Goal: Check status: Check status

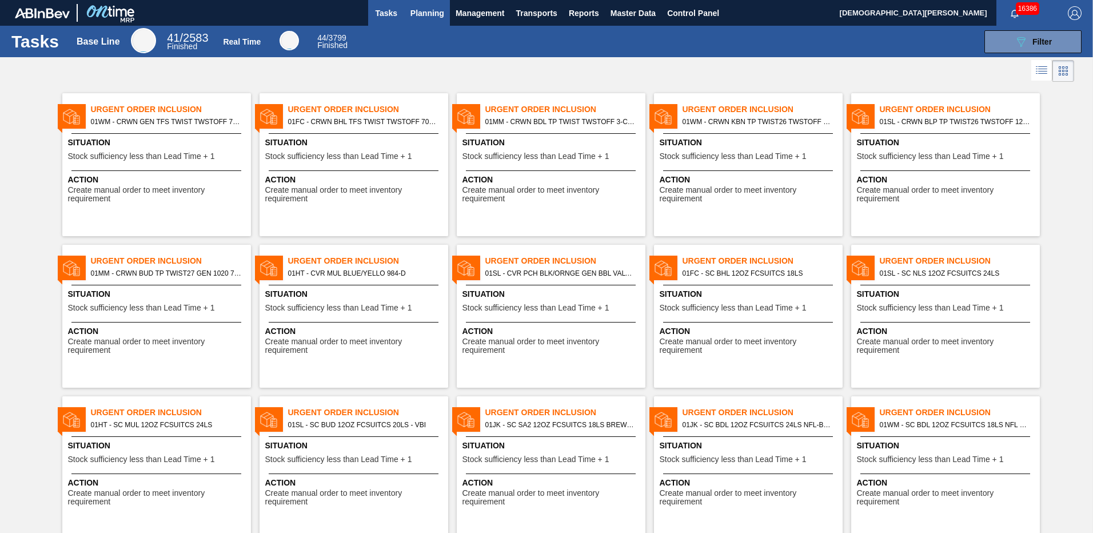
click at [445, 11] on button "Planning" at bounding box center [427, 13] width 45 height 26
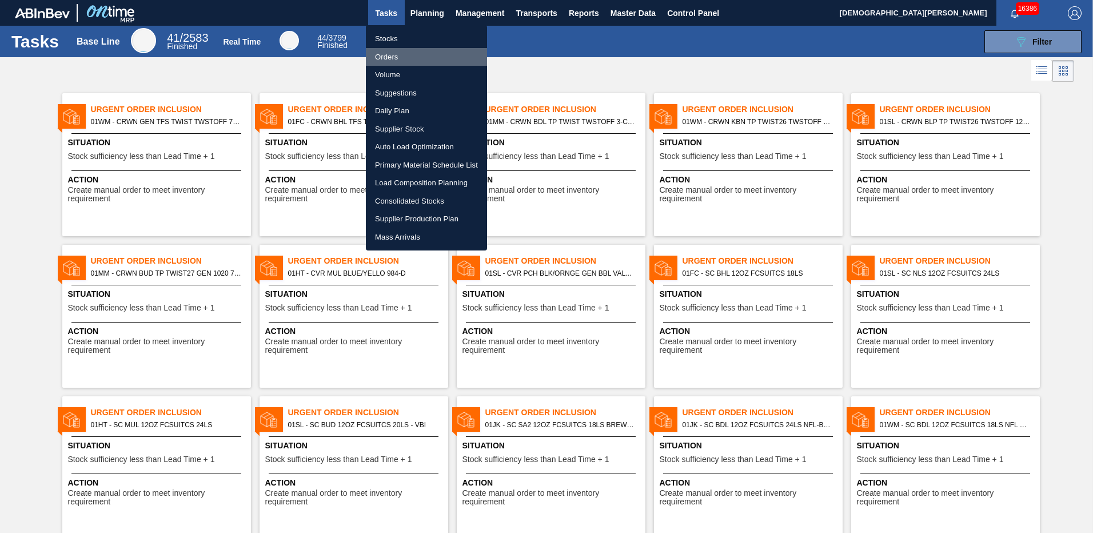
drag, startPoint x: 392, startPoint y: 58, endPoint x: 1024, endPoint y: 53, distance: 631.9
click at [392, 58] on li "Orders" at bounding box center [426, 57] width 121 height 18
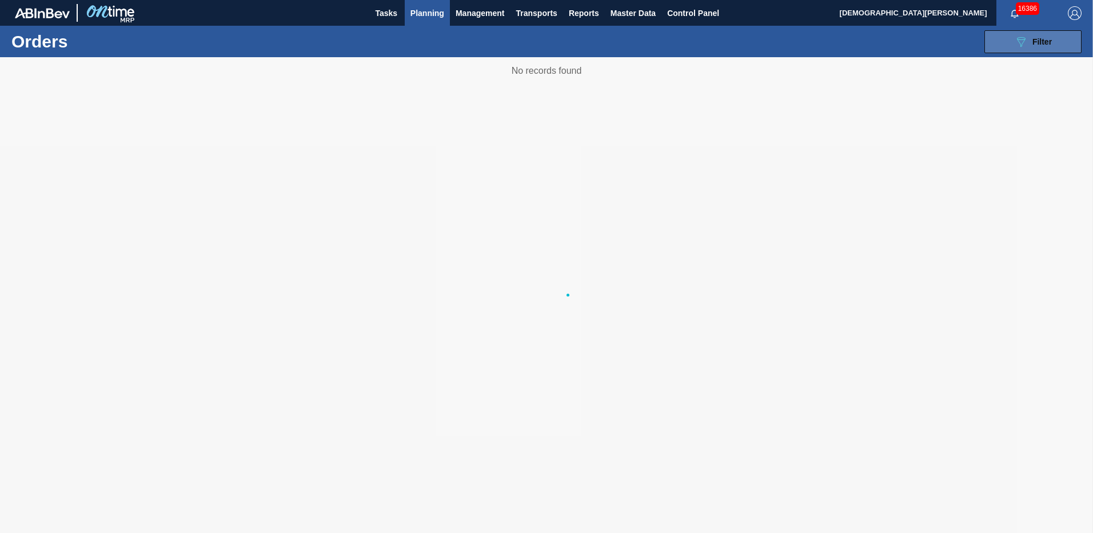
click at [1038, 35] on div "089F7B8B-B2A5-4AFE-B5C0-19BA573D28AC Filter" at bounding box center [1033, 42] width 38 height 14
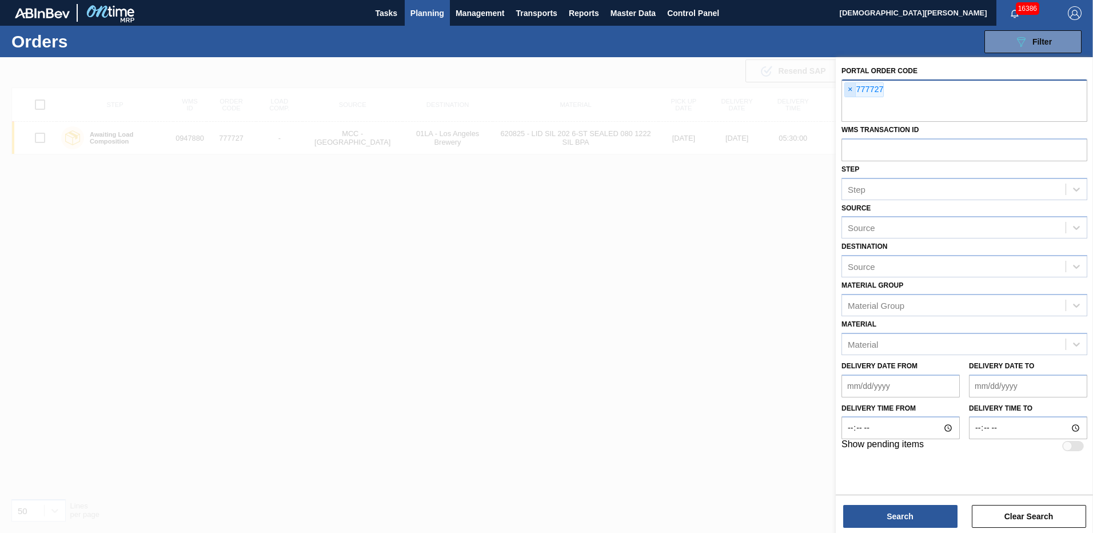
click at [852, 89] on span "×" at bounding box center [850, 90] width 11 height 14
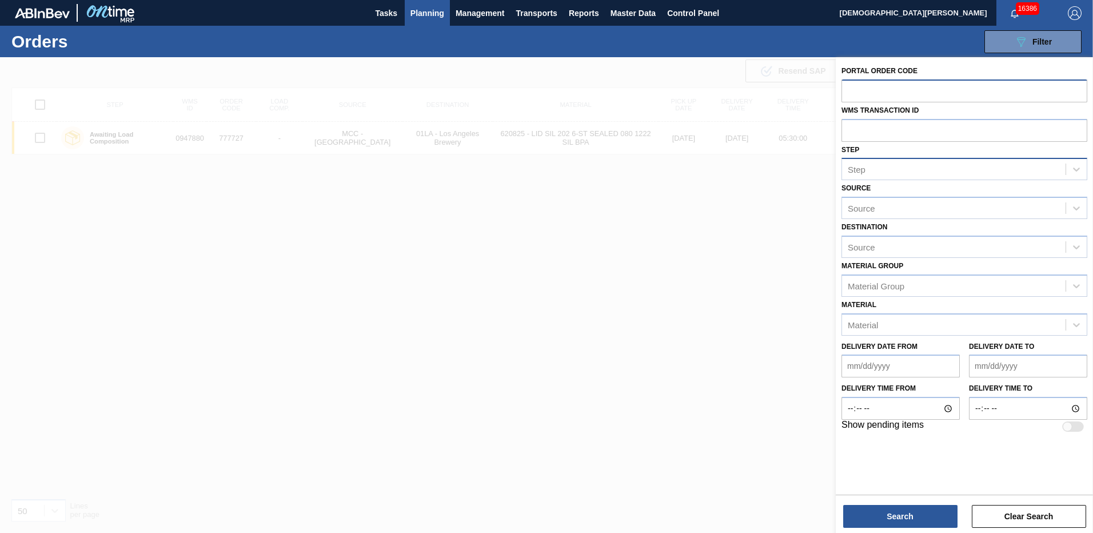
click at [874, 168] on div "Step" at bounding box center [954, 169] width 224 height 17
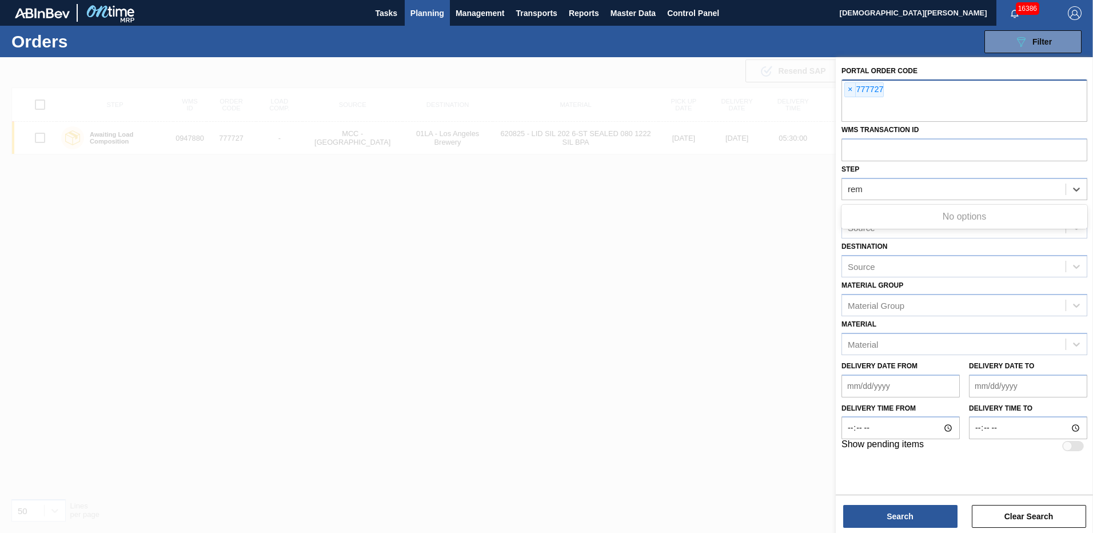
type input "re"
click at [964, 214] on div "In renegotiation" at bounding box center [965, 217] width 246 height 21
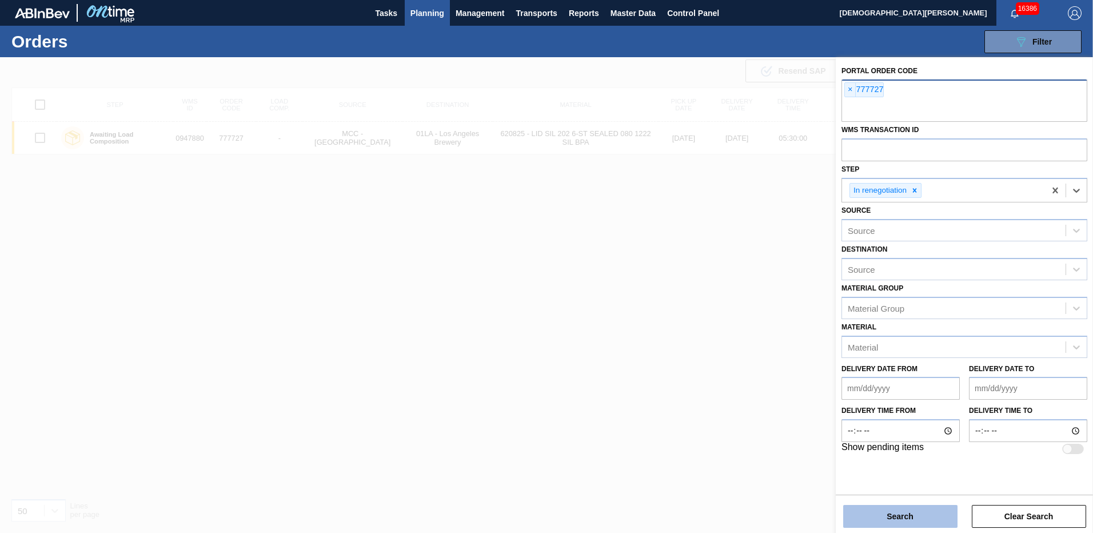
click at [918, 518] on button "Search" at bounding box center [900, 516] width 114 height 23
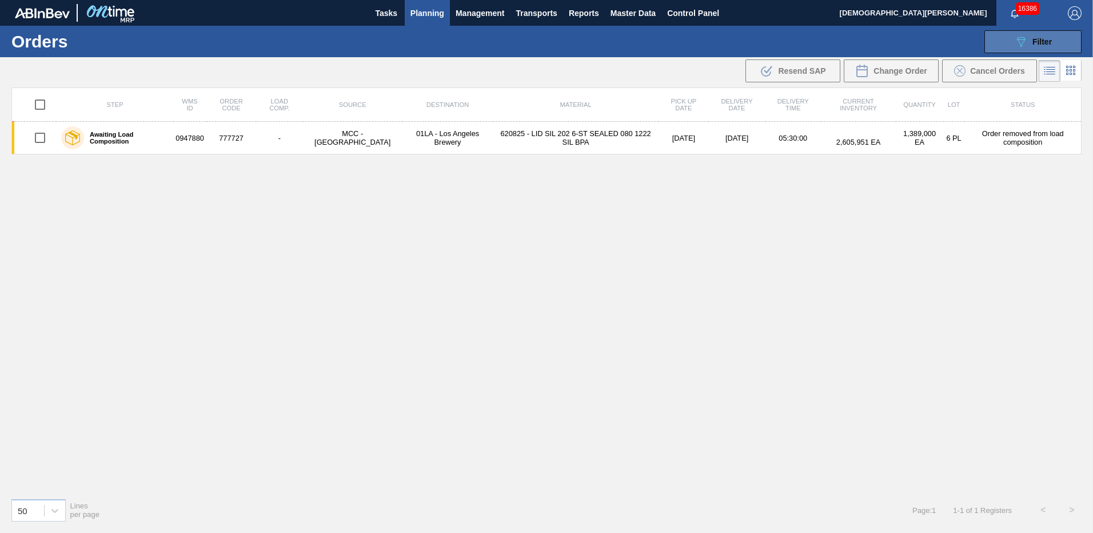
click at [1032, 35] on div "089F7B8B-B2A5-4AFE-B5C0-19BA573D28AC Filter" at bounding box center [1033, 42] width 38 height 14
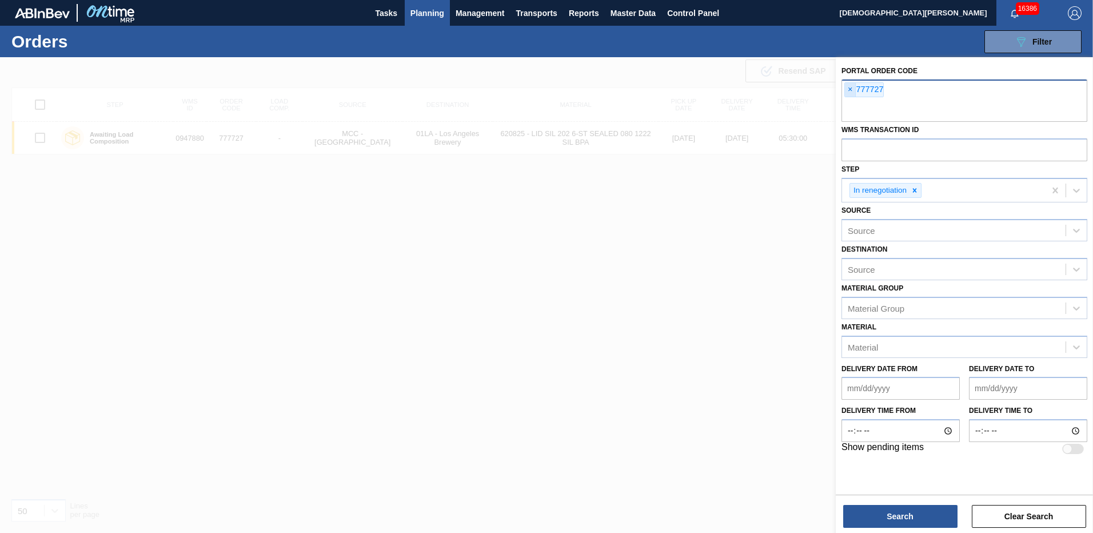
click at [850, 95] on span "×" at bounding box center [850, 90] width 11 height 14
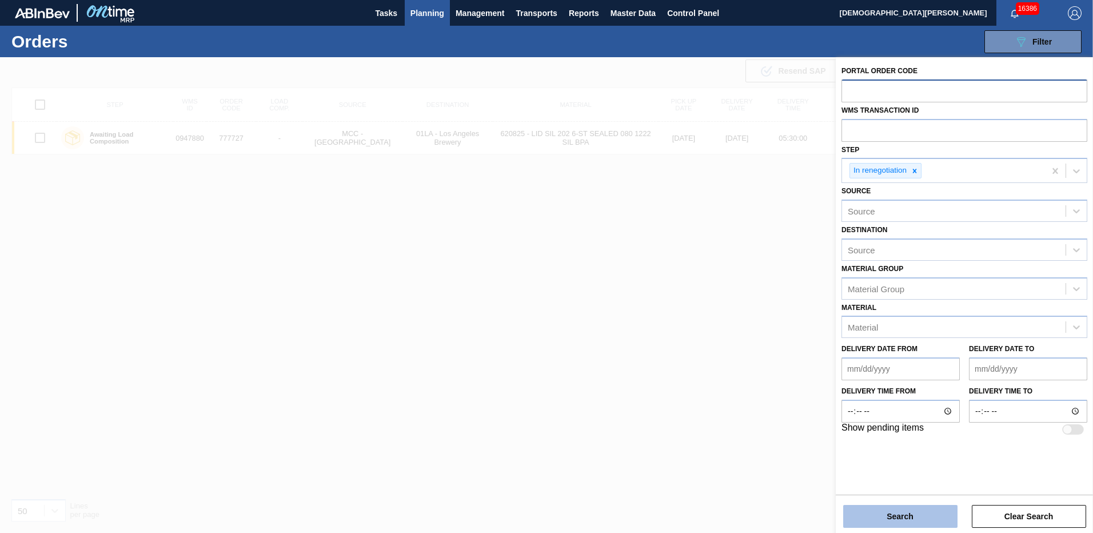
click at [909, 522] on button "Search" at bounding box center [900, 516] width 114 height 23
